Goal: Check status: Check status

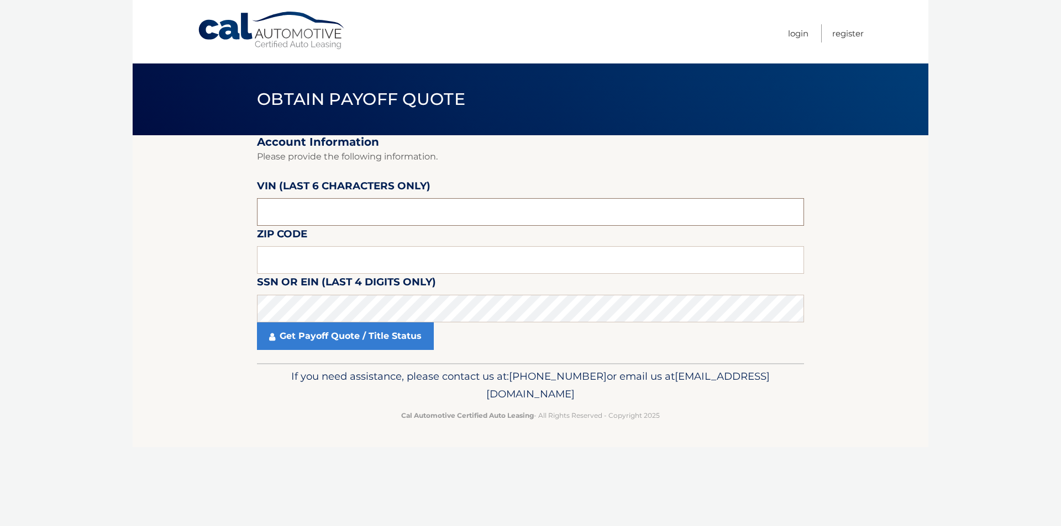
click at [451, 208] on input "text" at bounding box center [530, 212] width 547 height 28
click at [451, 207] on input "text" at bounding box center [530, 212] width 547 height 28
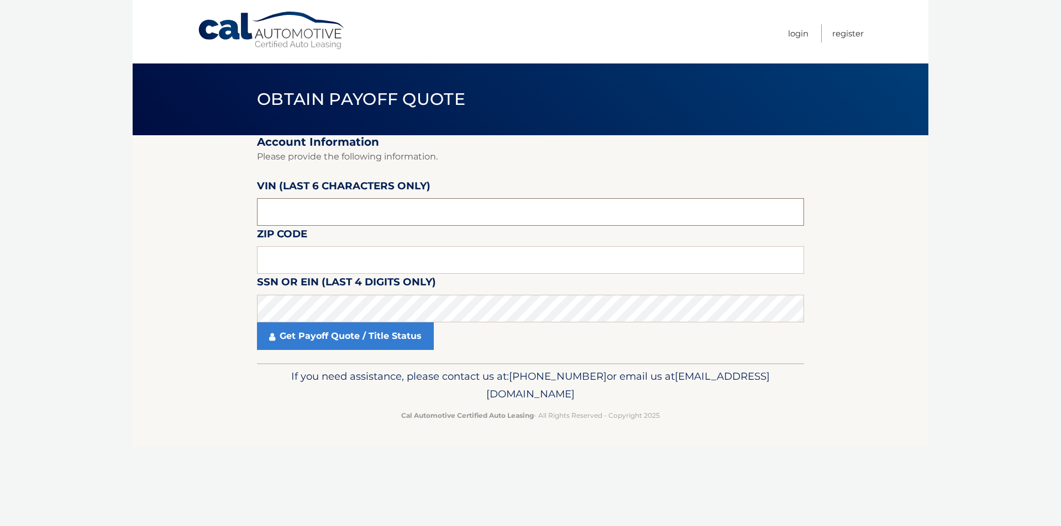
click at [451, 207] on input "text" at bounding box center [530, 212] width 547 height 28
click at [451, 207] on input "p87134" at bounding box center [530, 212] width 547 height 28
type input "713468"
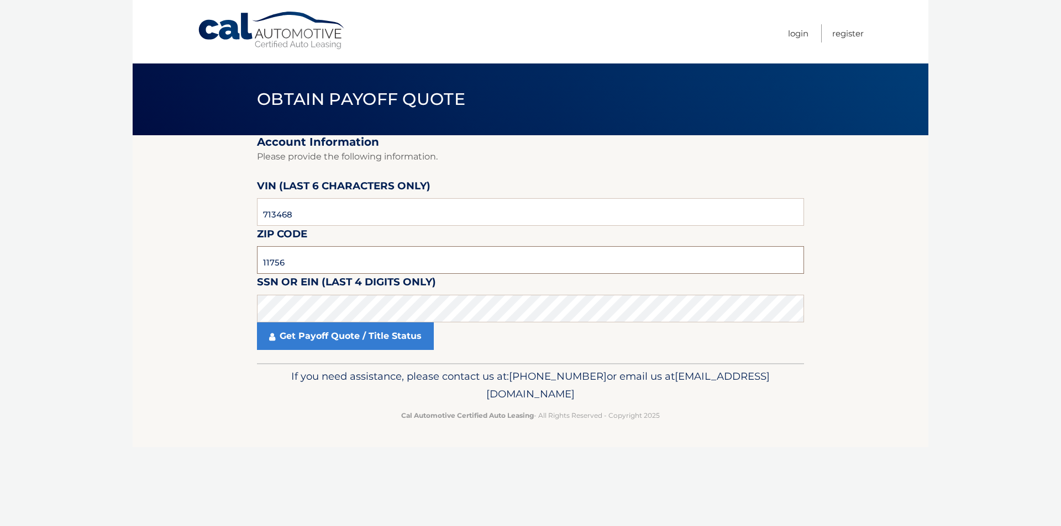
type input "11756"
click at [353, 340] on link "Get Payoff Quote / Title Status" at bounding box center [345, 337] width 177 height 28
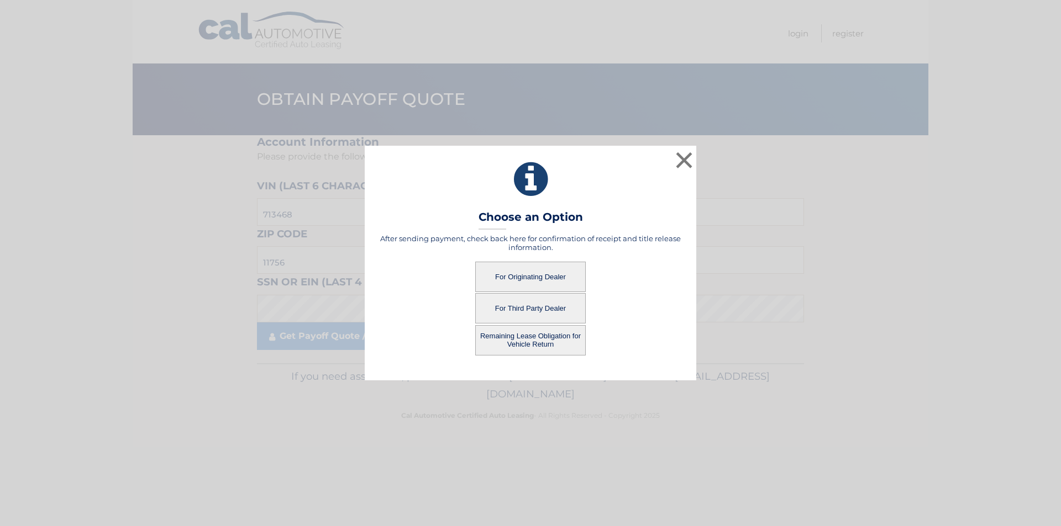
click at [525, 308] on button "For Third Party Dealer" at bounding box center [530, 308] width 110 height 30
click at [531, 308] on button "For Third Party Dealer" at bounding box center [530, 308] width 110 height 30
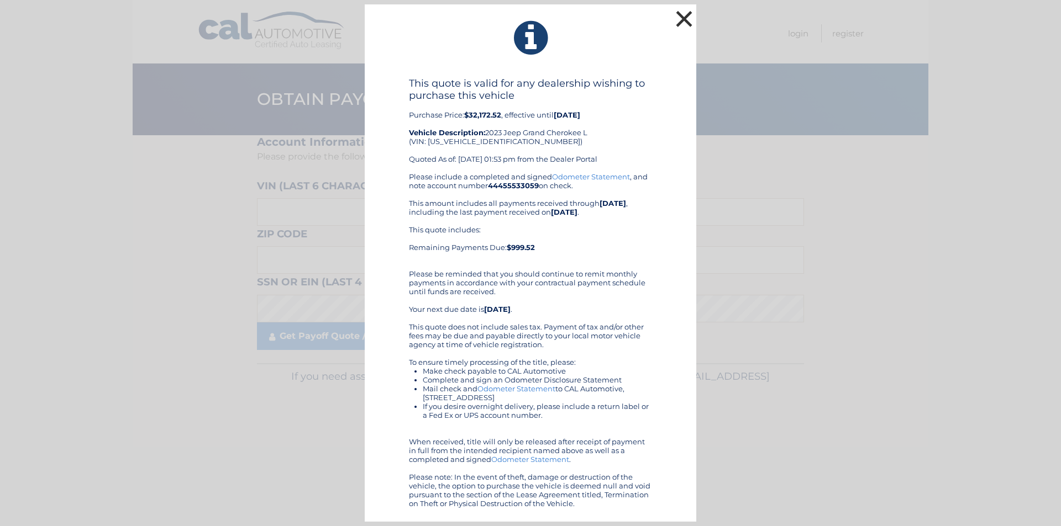
click at [673, 18] on button "×" at bounding box center [684, 19] width 22 height 22
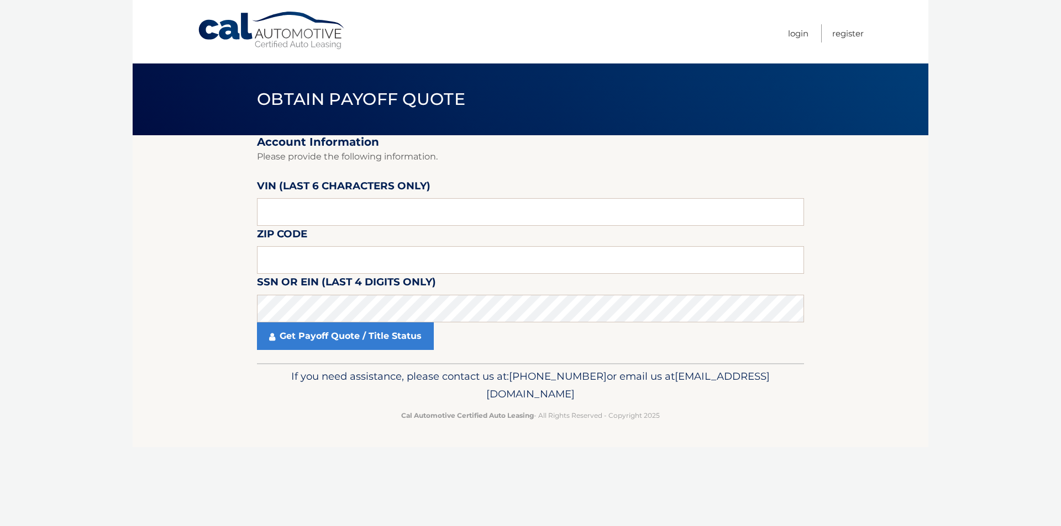
click at [337, 230] on fieldset "Account Information Please provide the following information. VIN (last 6 chara…" at bounding box center [530, 249] width 547 height 228
click at [337, 220] on input "text" at bounding box center [530, 212] width 547 height 28
type input "713468"
type input "11756"
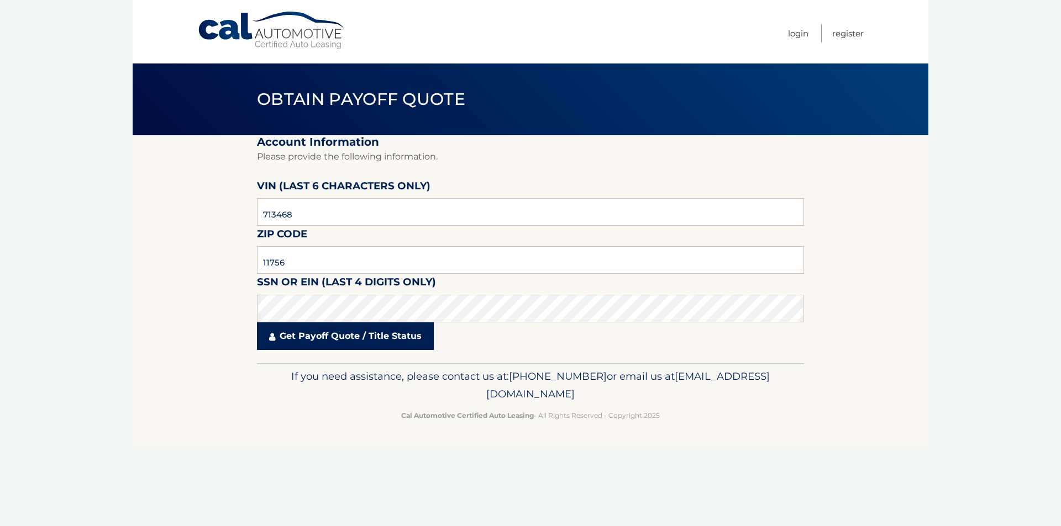
click at [337, 342] on link "Get Payoff Quote / Title Status" at bounding box center [345, 337] width 177 height 28
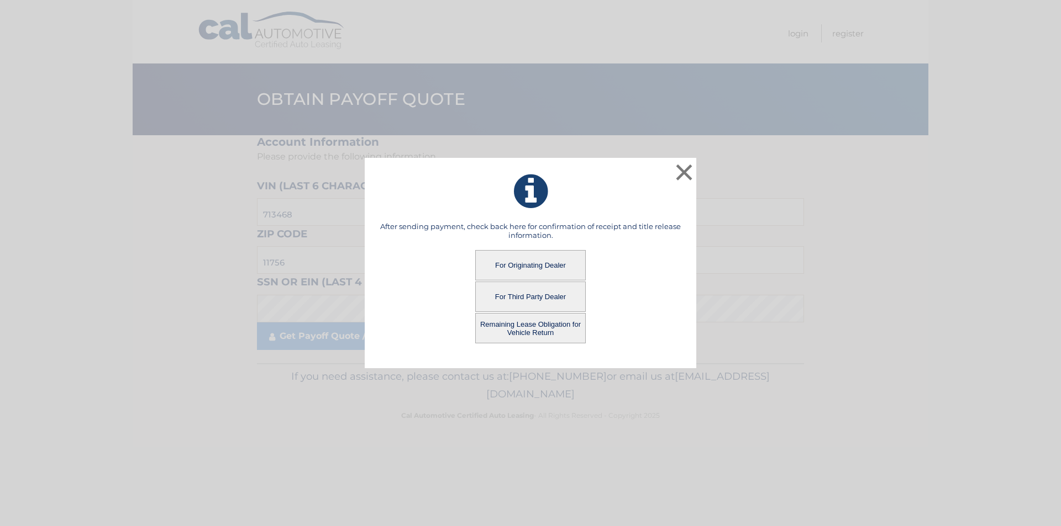
click at [547, 271] on button "For Originating Dealer" at bounding box center [530, 265] width 110 height 30
click at [513, 263] on button "For Originating Dealer" at bounding box center [530, 265] width 110 height 30
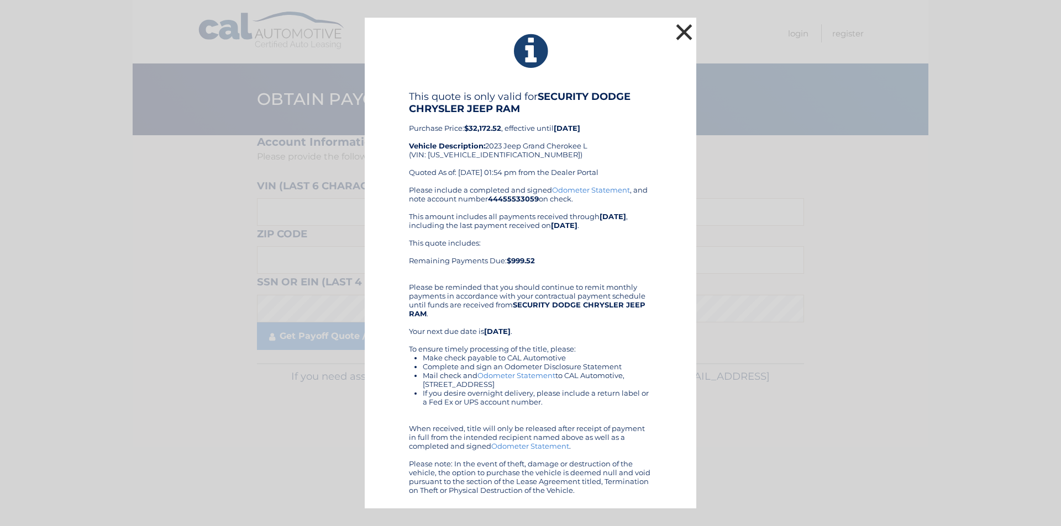
click at [682, 33] on button "×" at bounding box center [684, 32] width 22 height 22
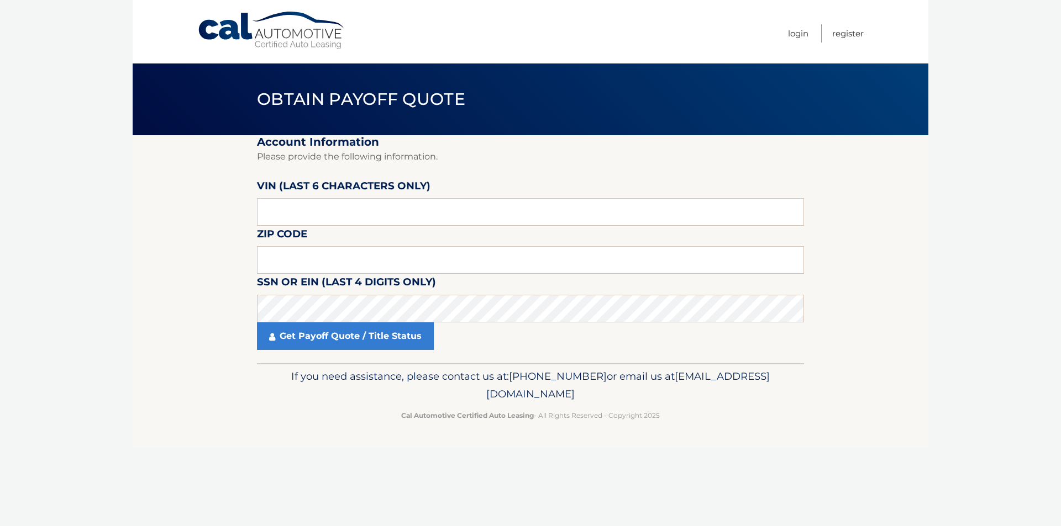
click at [309, 231] on fieldset "Account Information Please provide the following information. VIN (last 6 chara…" at bounding box center [530, 249] width 547 height 228
click at [314, 215] on input "text" at bounding box center [530, 212] width 547 height 28
type input "713468"
type input "11756"
drag, startPoint x: 161, startPoint y: 334, endPoint x: 205, endPoint y: 355, distance: 49.2
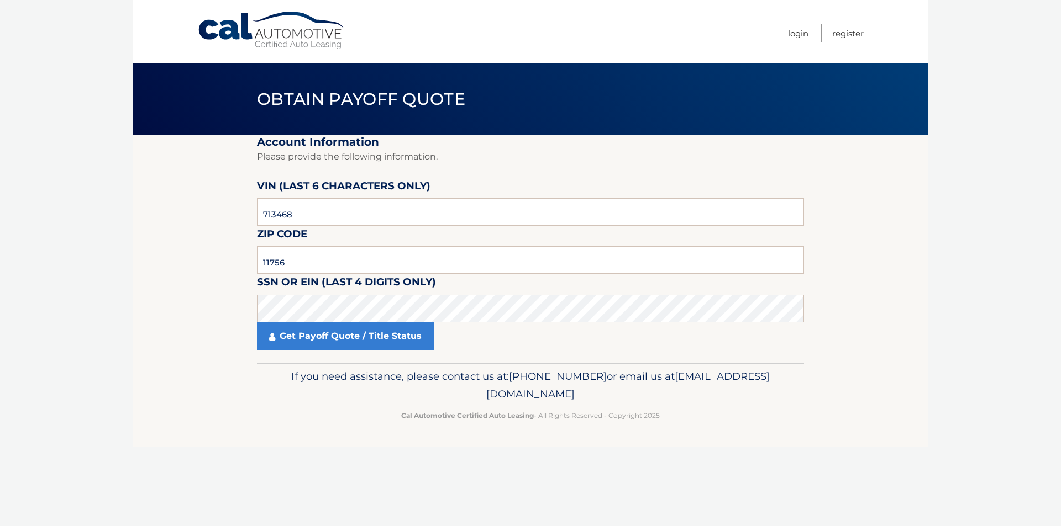
click at [162, 334] on section "Account Information Please provide the following information. VIN (last 6 chara…" at bounding box center [530, 249] width 795 height 228
click at [340, 341] on link "Get Payoff Quote / Title Status" at bounding box center [345, 337] width 177 height 28
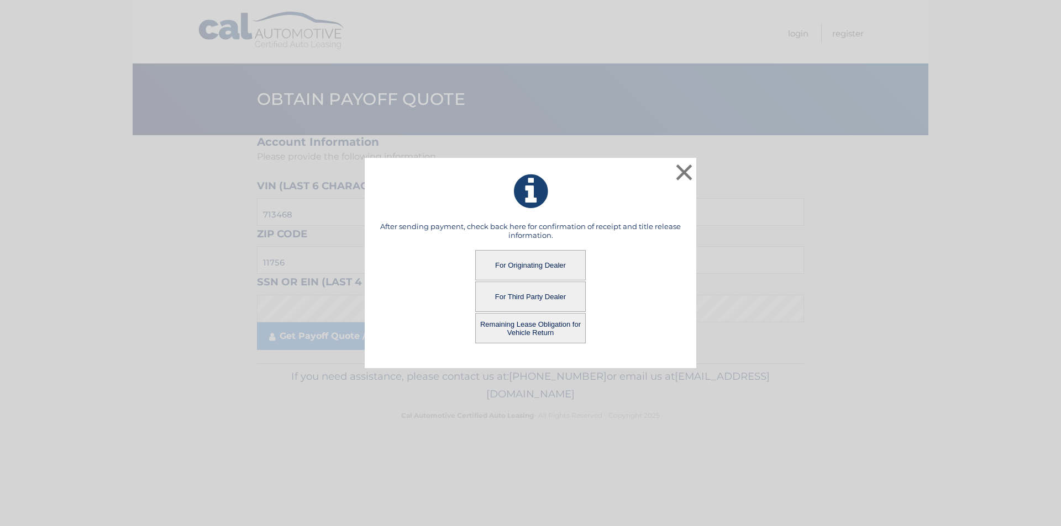
click at [546, 334] on button "Remaining Lease Obligation for Vehicle Return" at bounding box center [530, 328] width 110 height 30
click at [533, 330] on button "Remaining Lease Obligation for Vehicle Return" at bounding box center [530, 328] width 110 height 30
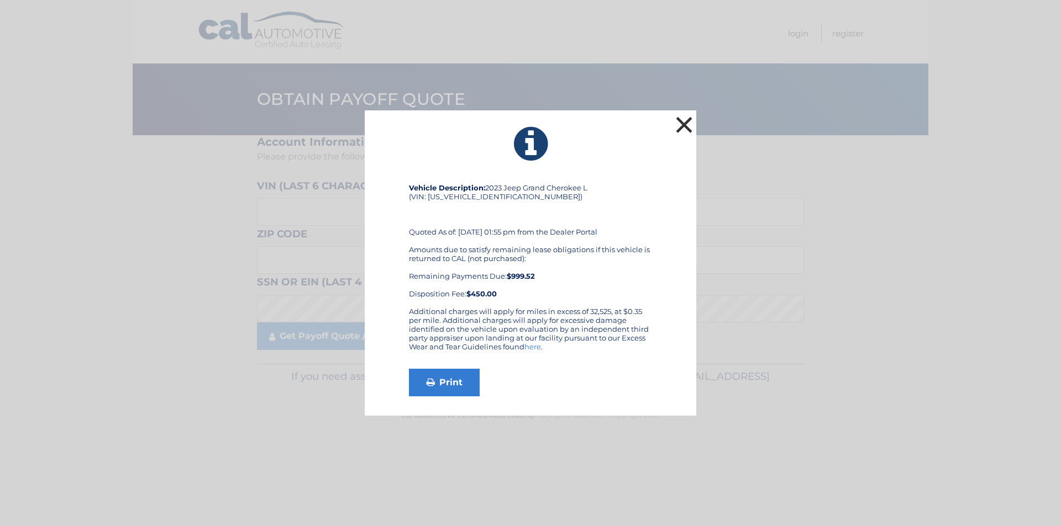
click at [694, 128] on button "×" at bounding box center [684, 125] width 22 height 22
